Goal: Transaction & Acquisition: Purchase product/service

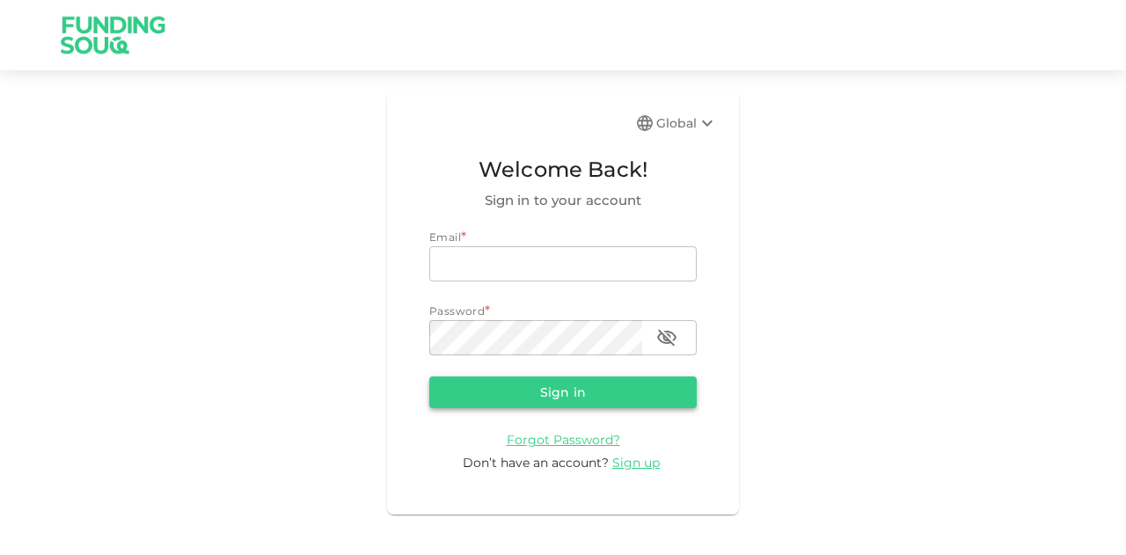
type input "[EMAIL_ADDRESS][PERSON_NAME][DOMAIN_NAME]"
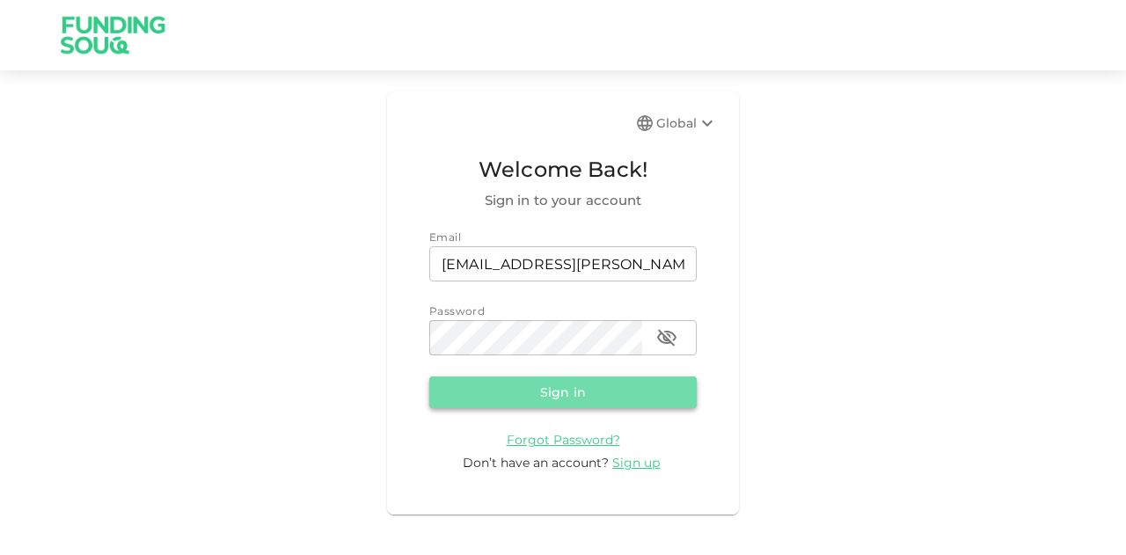
click at [571, 388] on button "Sign in" at bounding box center [563, 393] width 268 height 32
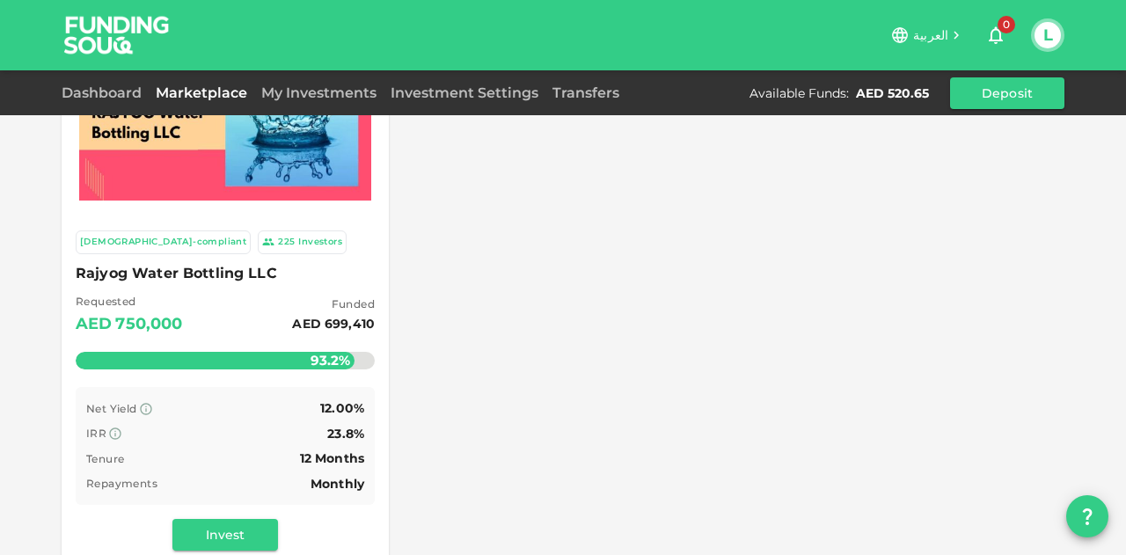
scroll to position [176, 0]
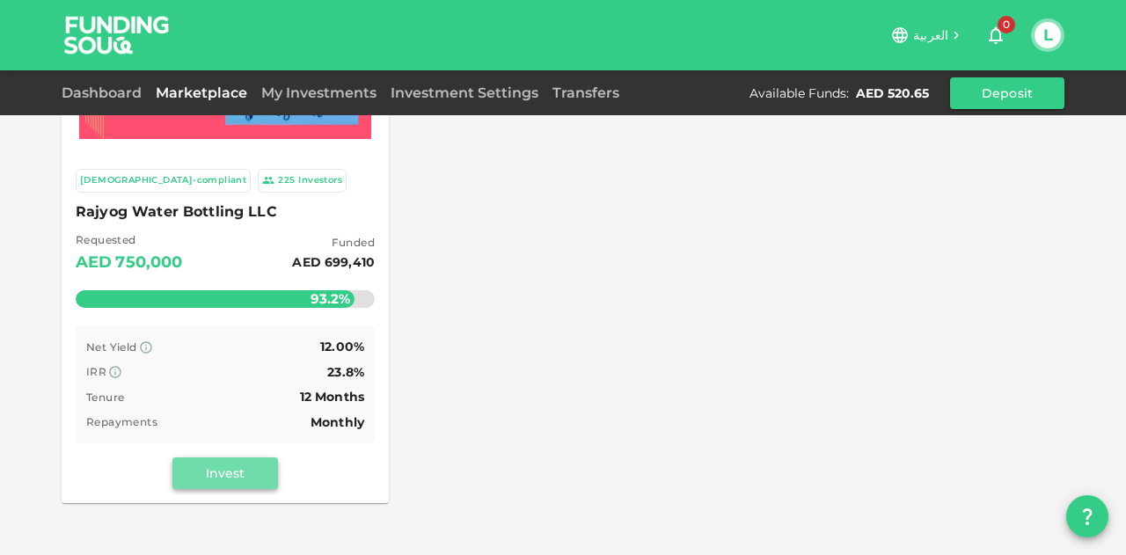
click at [236, 474] on button "Invest" at bounding box center [225, 474] width 106 height 32
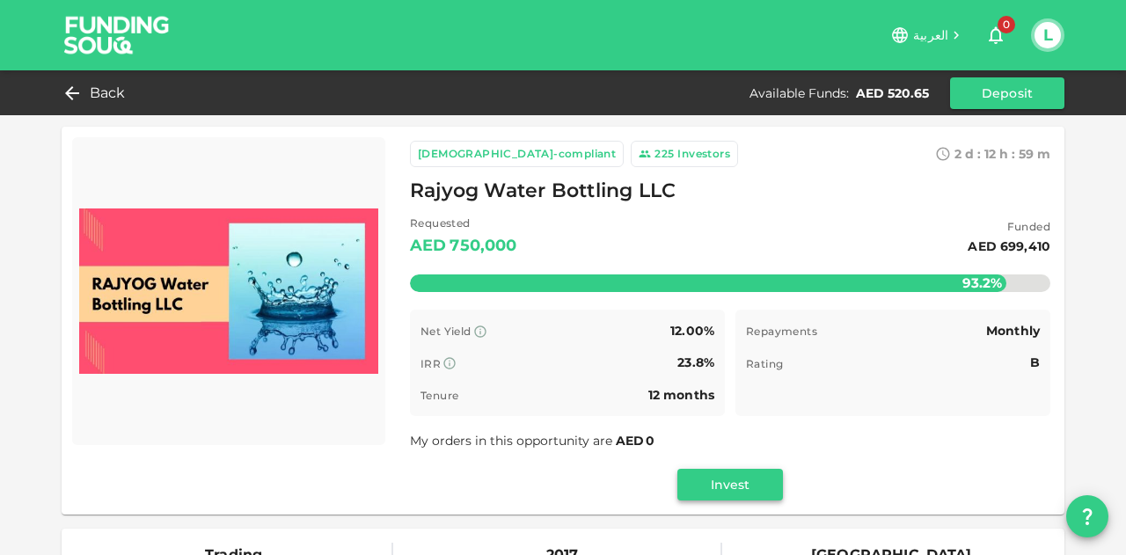
click at [716, 480] on button "Invest" at bounding box center [731, 485] width 106 height 32
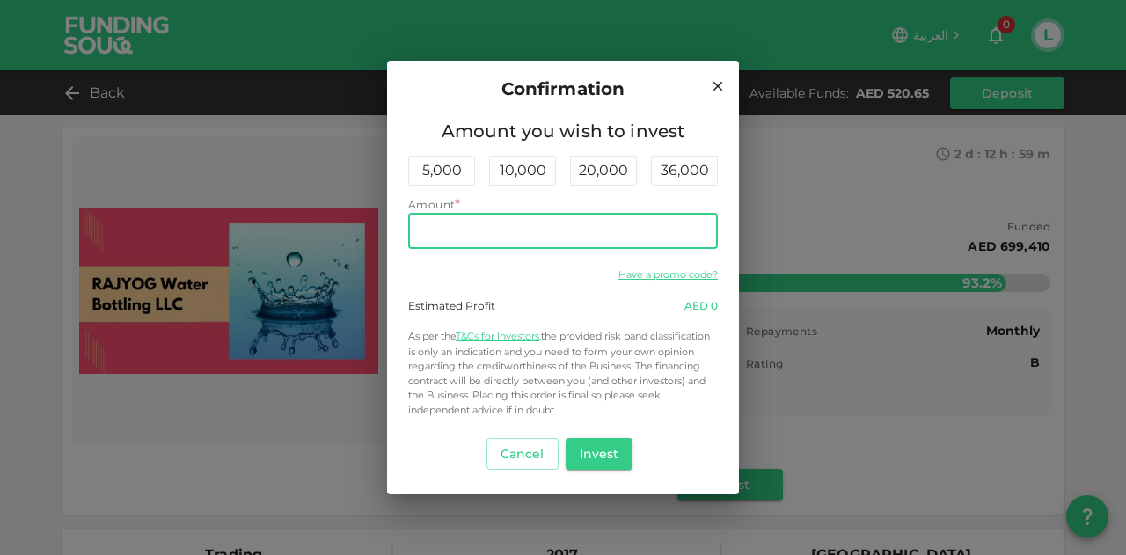
click at [535, 228] on input "Amount" at bounding box center [563, 231] width 310 height 35
type input "520"
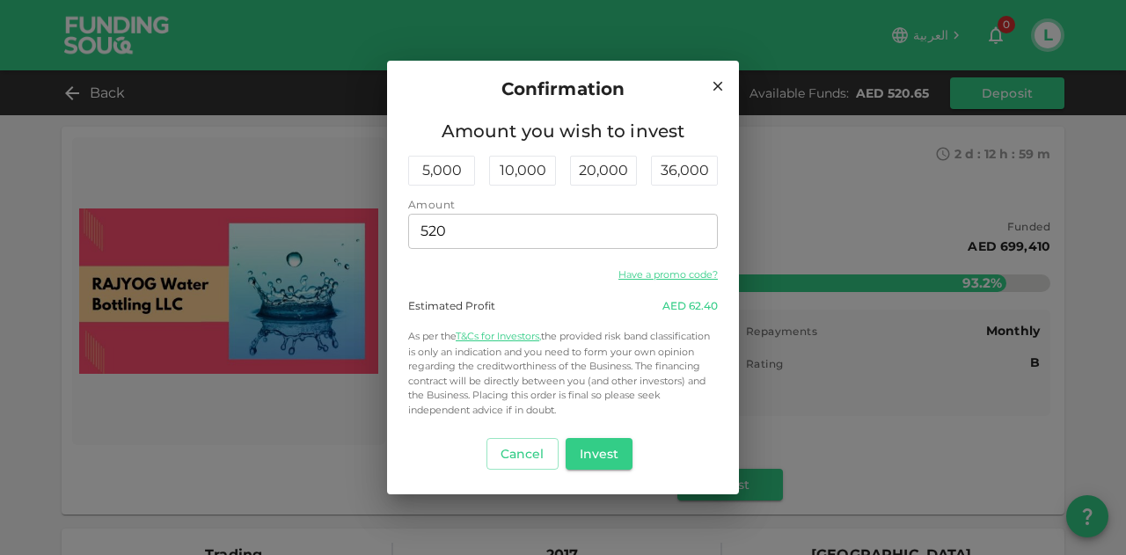
click at [602, 339] on p "As per the T&Cs for Investors, the provided risk band classification is only an…" at bounding box center [563, 373] width 310 height 90
click at [607, 461] on button "Invest" at bounding box center [600, 454] width 68 height 32
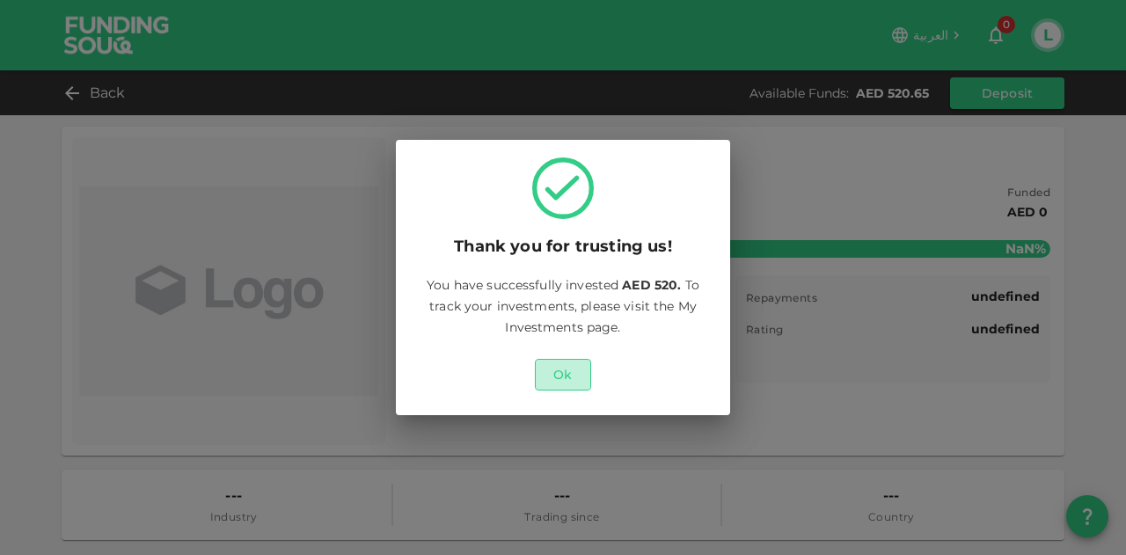
click at [568, 369] on button "Ok" at bounding box center [563, 375] width 56 height 32
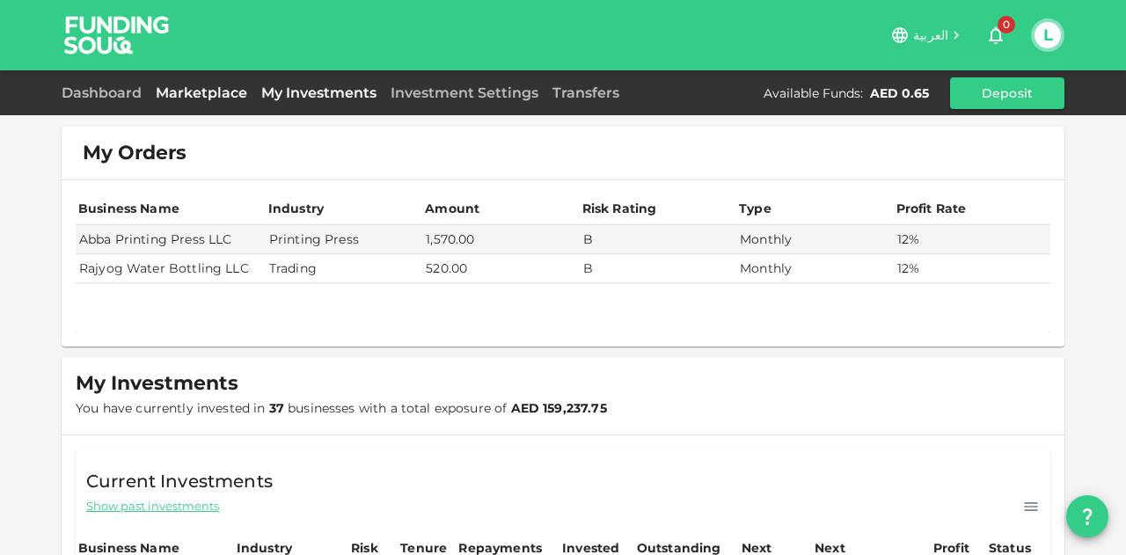
click at [218, 95] on link "Marketplace" at bounding box center [202, 92] width 106 height 17
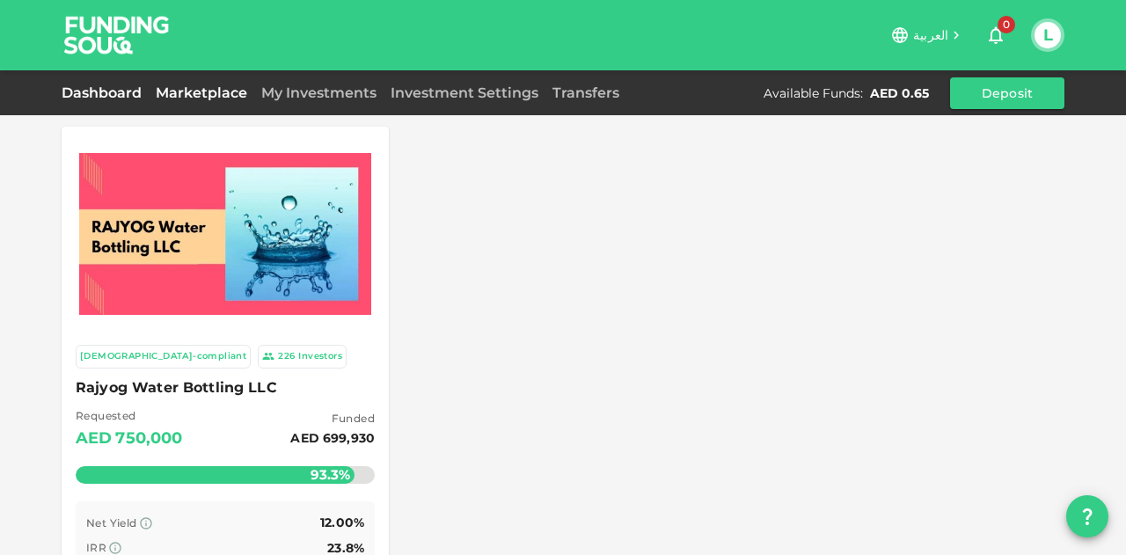
click at [129, 94] on link "Dashboard" at bounding box center [105, 92] width 87 height 17
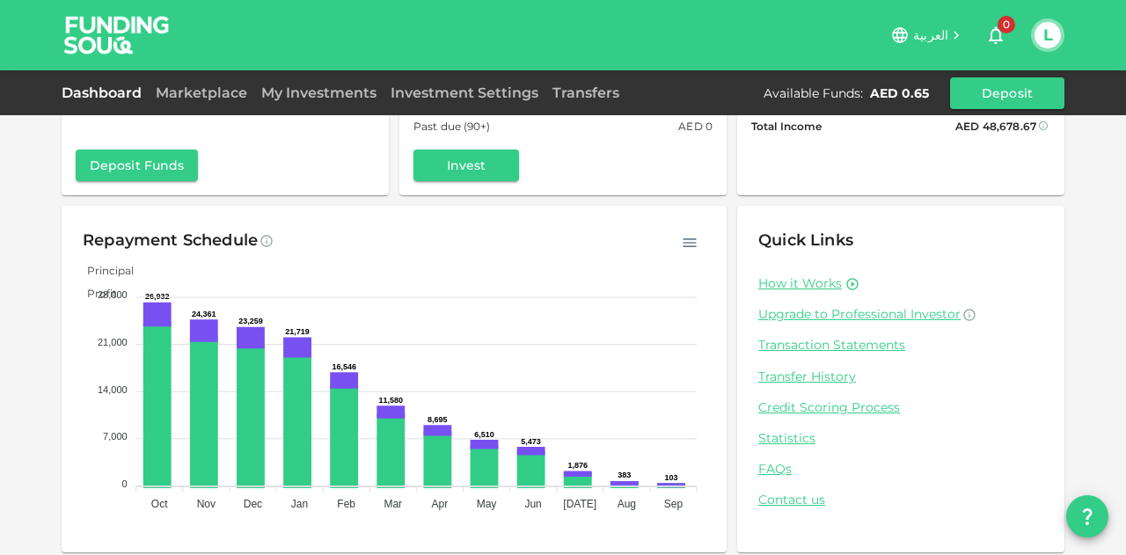
scroll to position [172, 0]
